Goal: Navigation & Orientation: Find specific page/section

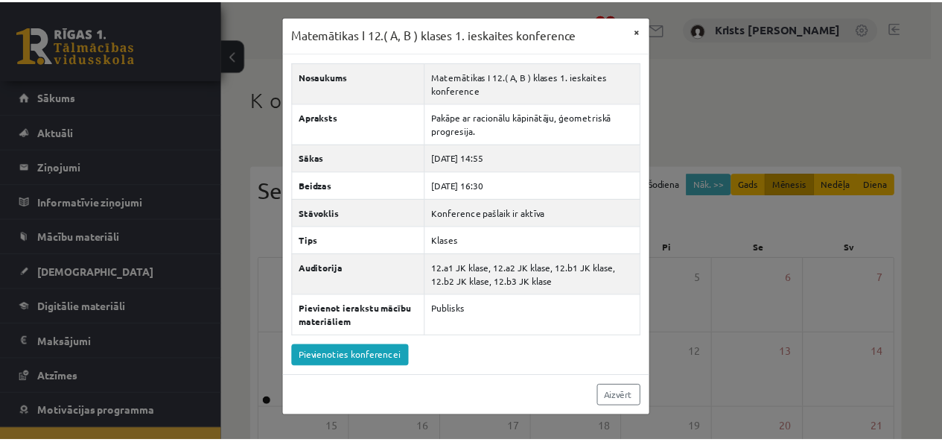
scroll to position [54, 0]
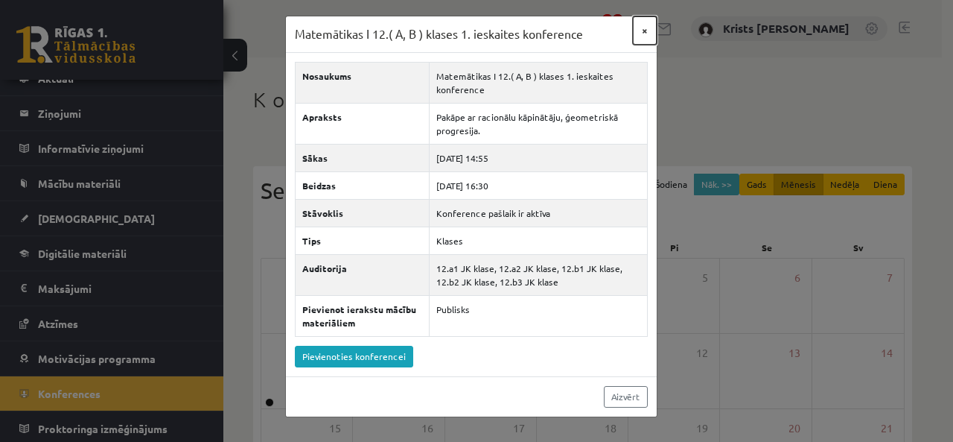
click at [648, 30] on button "×" at bounding box center [645, 30] width 24 height 28
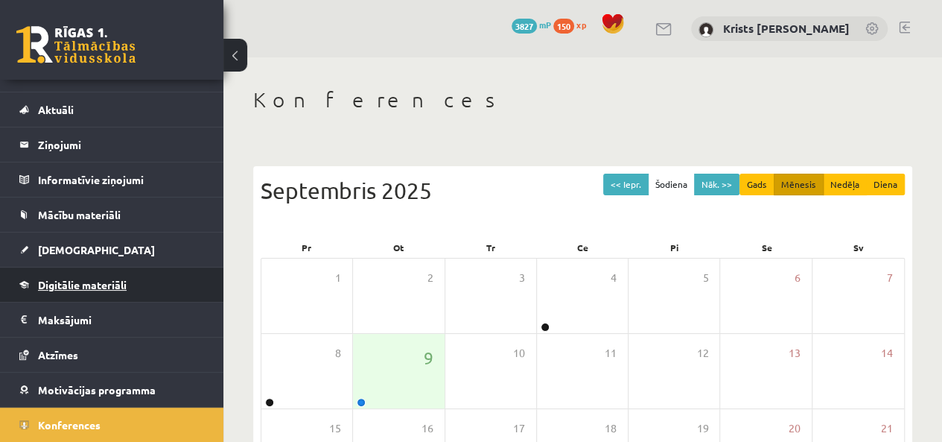
scroll to position [0, 0]
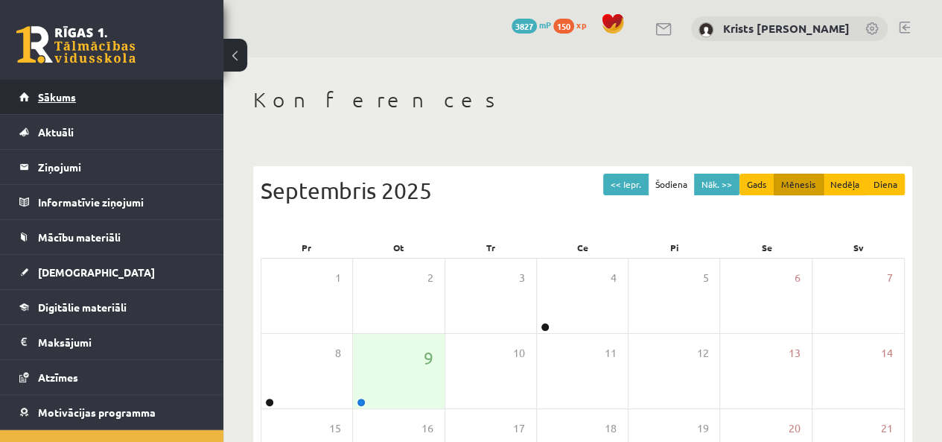
click at [66, 108] on link "Sākums" at bounding box center [111, 97] width 185 height 34
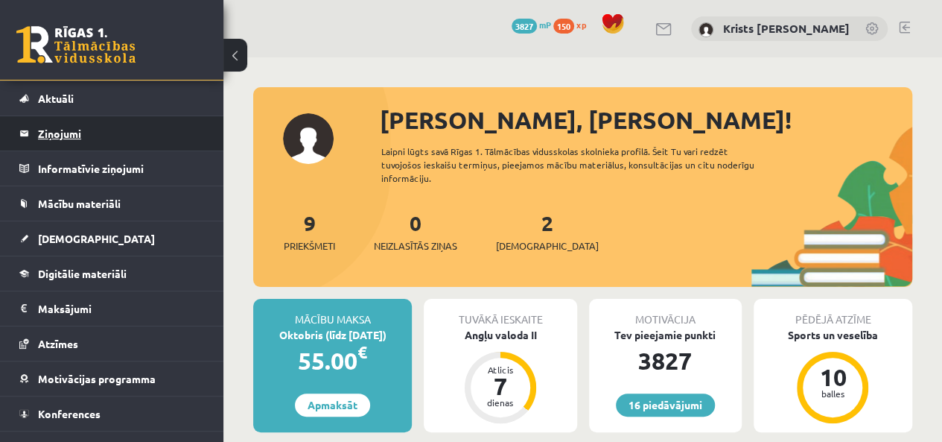
scroll to position [54, 0]
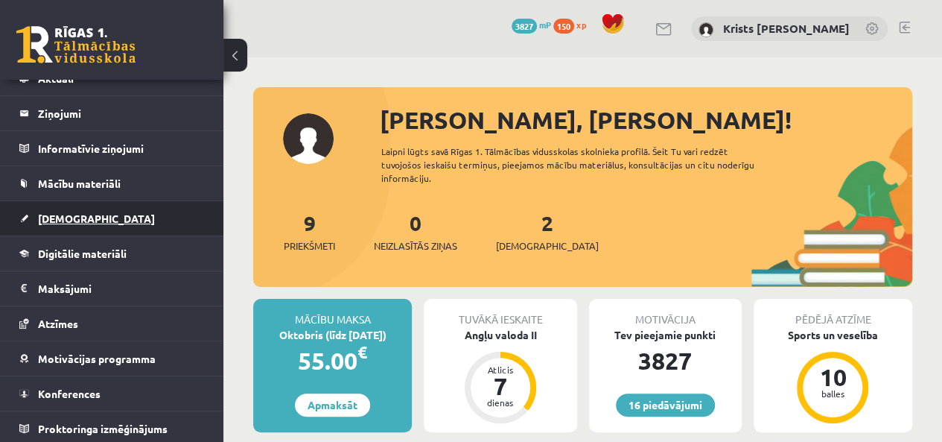
click at [67, 223] on link "[DEMOGRAPHIC_DATA]" at bounding box center [111, 218] width 185 height 34
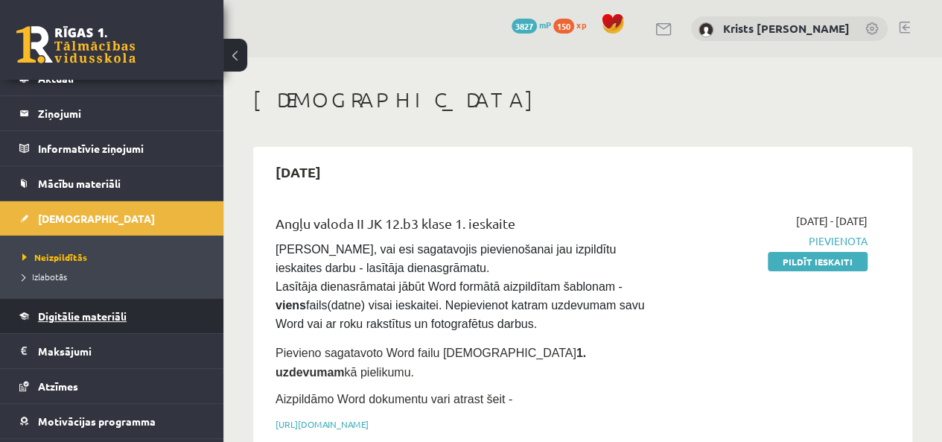
click at [46, 319] on link "Digitālie materiāli" at bounding box center [111, 316] width 185 height 34
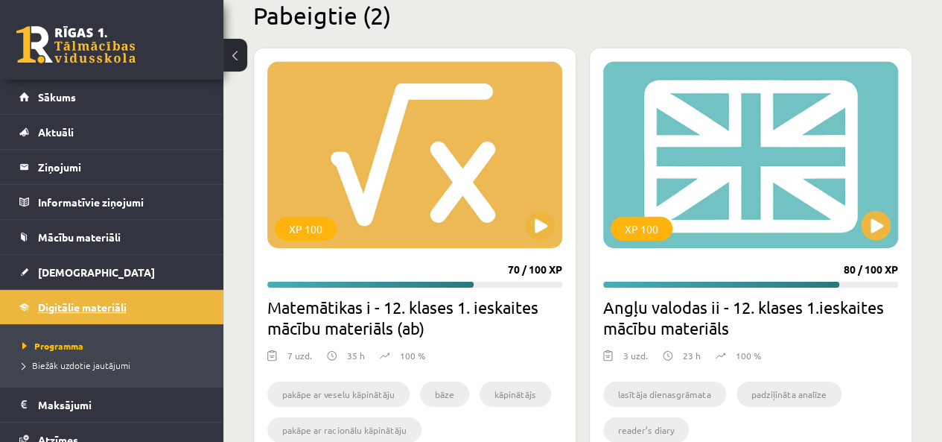
scroll to position [2159, 0]
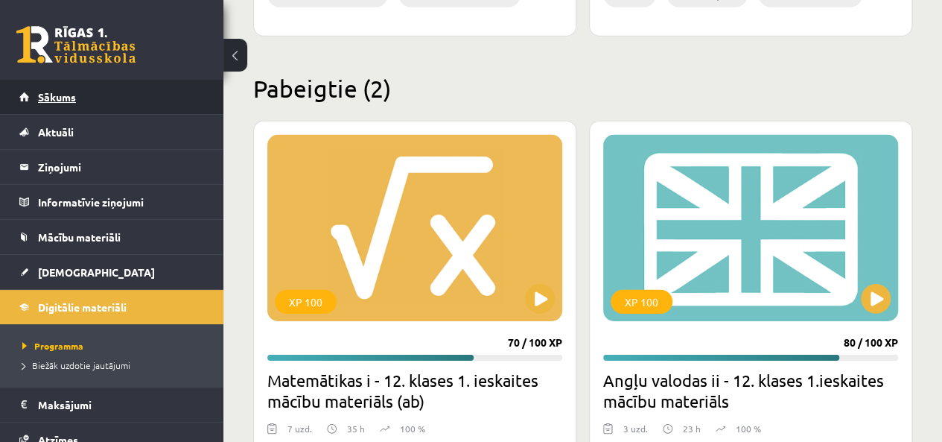
click at [78, 108] on link "Sākums" at bounding box center [111, 97] width 185 height 34
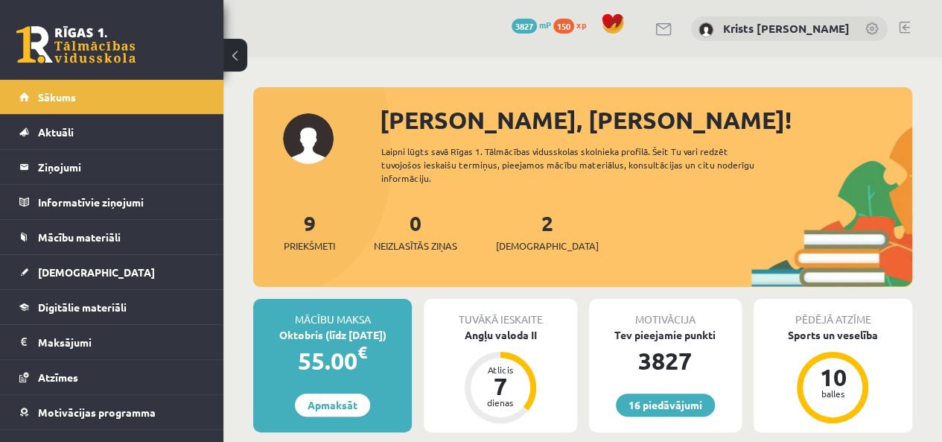
click at [903, 28] on link at bounding box center [904, 28] width 11 height 12
